Goal: Task Accomplishment & Management: Complete application form

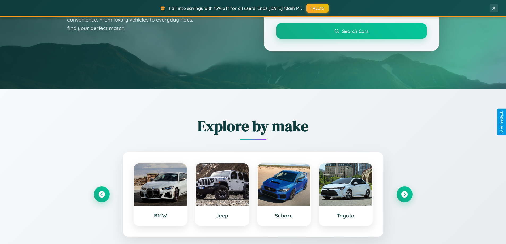
scroll to position [366, 0]
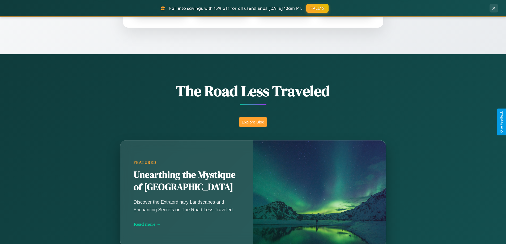
click at [253, 122] on button "Explore Blog" at bounding box center [253, 122] width 28 height 10
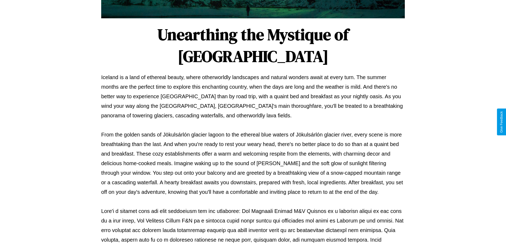
scroll to position [172, 0]
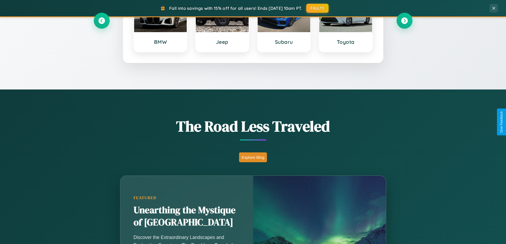
scroll to position [229, 0]
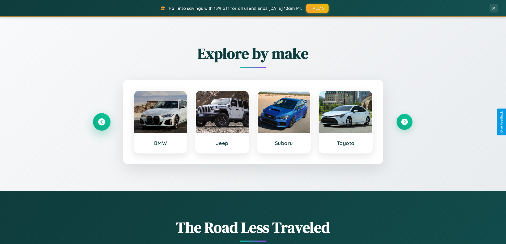
click at [101, 122] on icon at bounding box center [101, 121] width 7 height 7
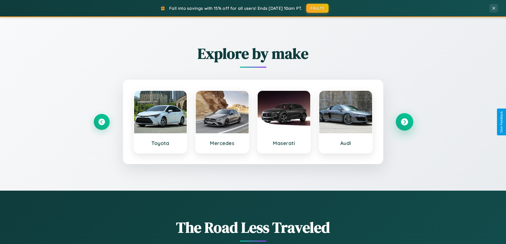
click at [404, 122] on icon at bounding box center [404, 121] width 7 height 7
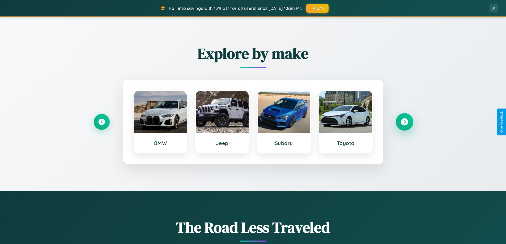
click at [404, 122] on icon at bounding box center [404, 121] width 7 height 7
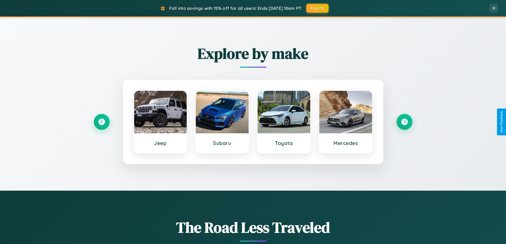
scroll to position [0, 0]
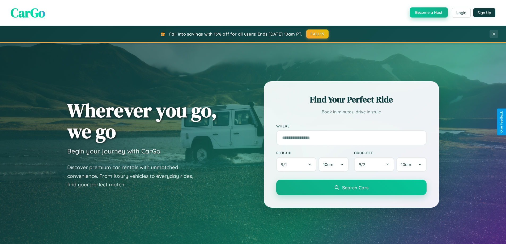
click at [428, 12] on button "Become a Host" at bounding box center [429, 12] width 38 height 10
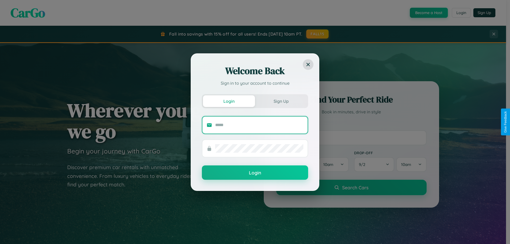
click at [259, 125] on input "text" at bounding box center [259, 125] width 88 height 9
type input "**********"
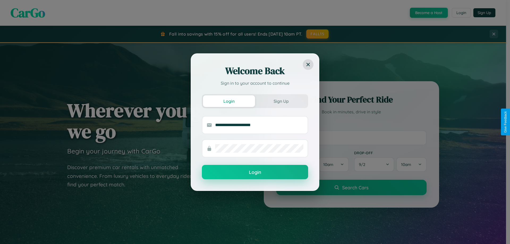
click at [255, 172] on button "Login" at bounding box center [255, 172] width 106 height 14
